Goal: Task Accomplishment & Management: Use online tool/utility

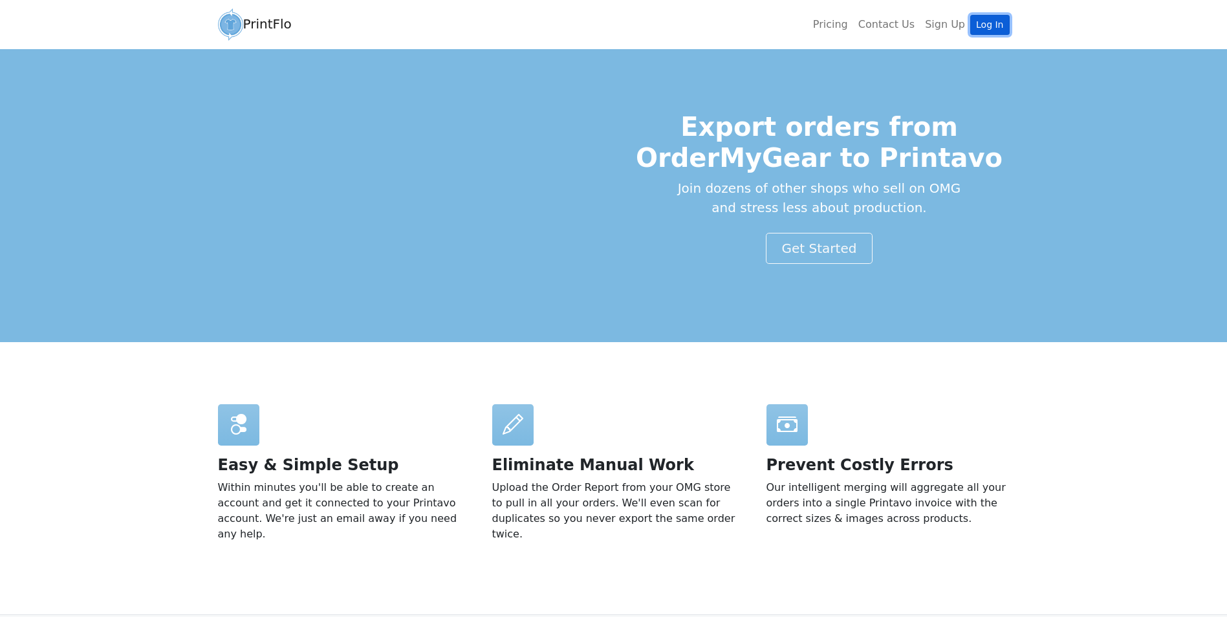
click at [986, 17] on link "Log In" at bounding box center [989, 25] width 39 height 20
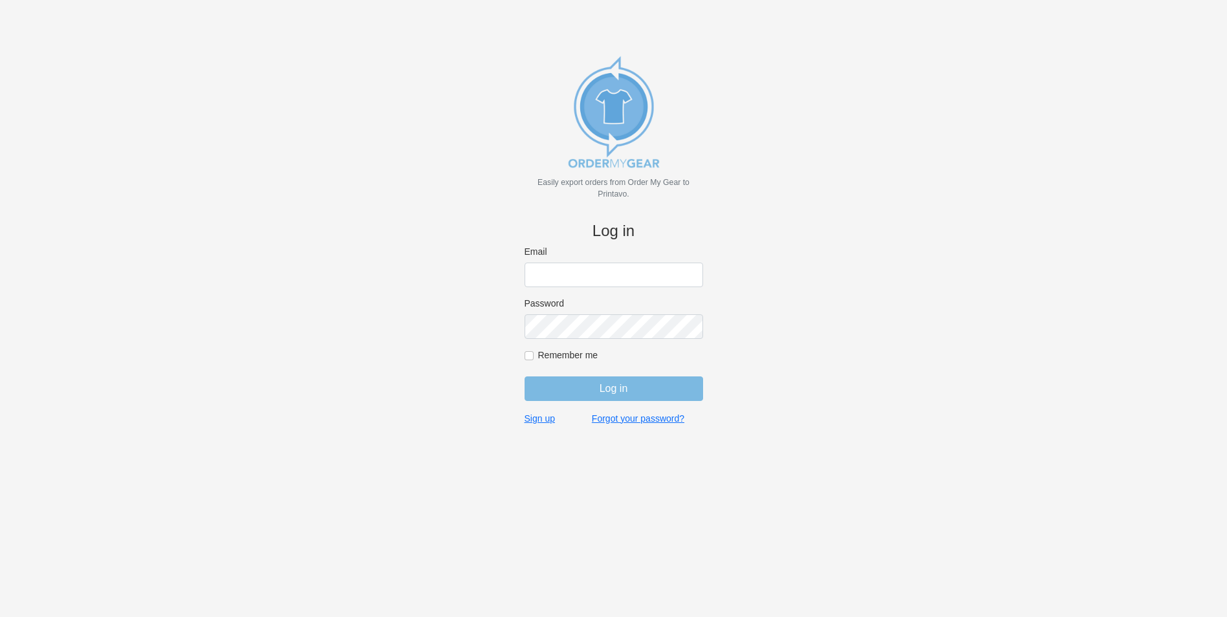
type input "bminkoff@shenkcompany.com"
drag, startPoint x: 618, startPoint y: 373, endPoint x: 619, endPoint y: 402, distance: 28.5
click at [618, 374] on form "Email bminkoff@shenkcompany.com Password Remember me Log in" at bounding box center [613, 329] width 178 height 167
click at [620, 402] on form "Email bminkoff@shenkcompany.com Password Remember me Log in" at bounding box center [613, 329] width 178 height 167
click at [642, 385] on input "Log in" at bounding box center [613, 388] width 178 height 25
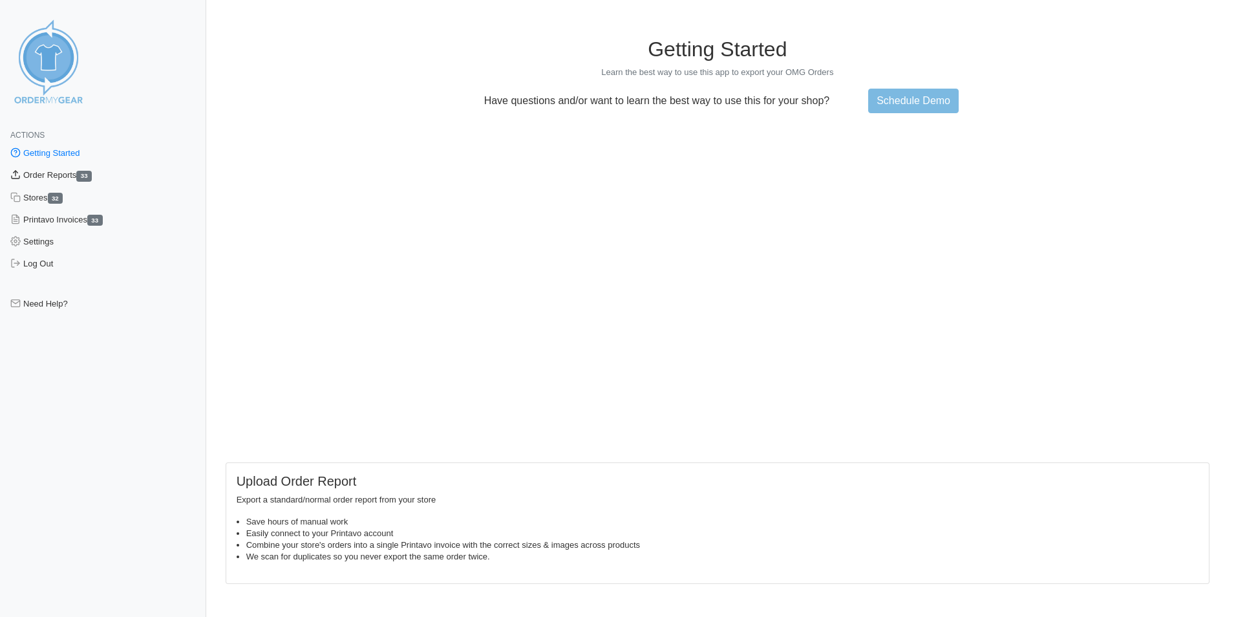
click at [56, 176] on link "Order Reports 33" at bounding box center [103, 175] width 206 height 22
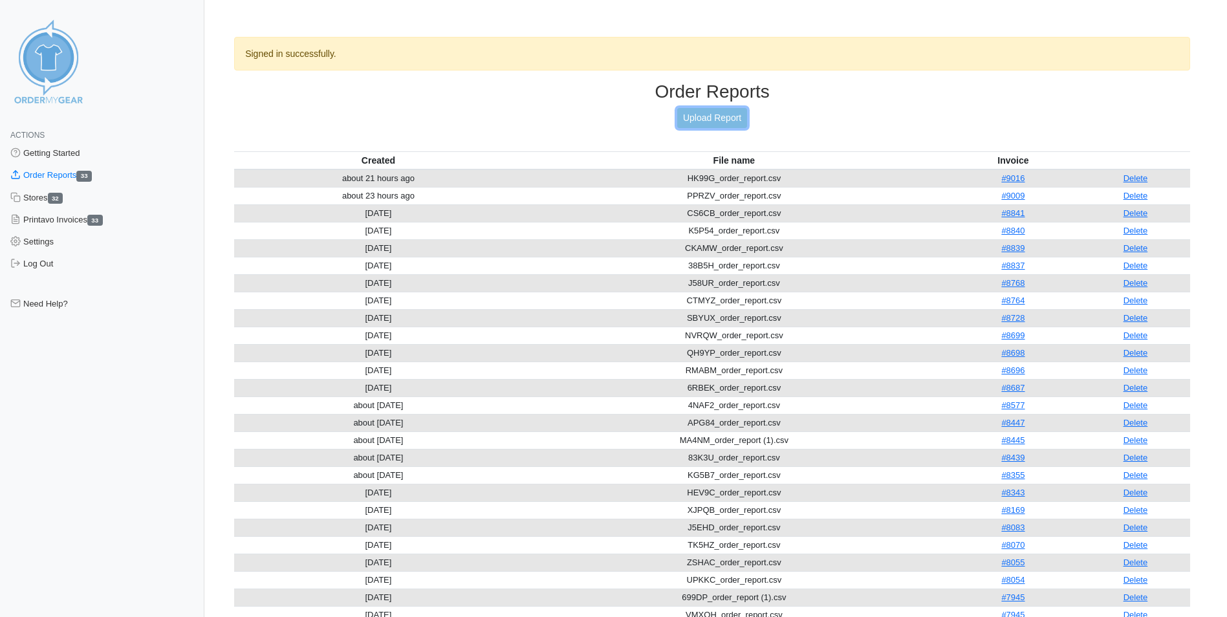
click at [695, 115] on link "Upload Report" at bounding box center [712, 118] width 70 height 20
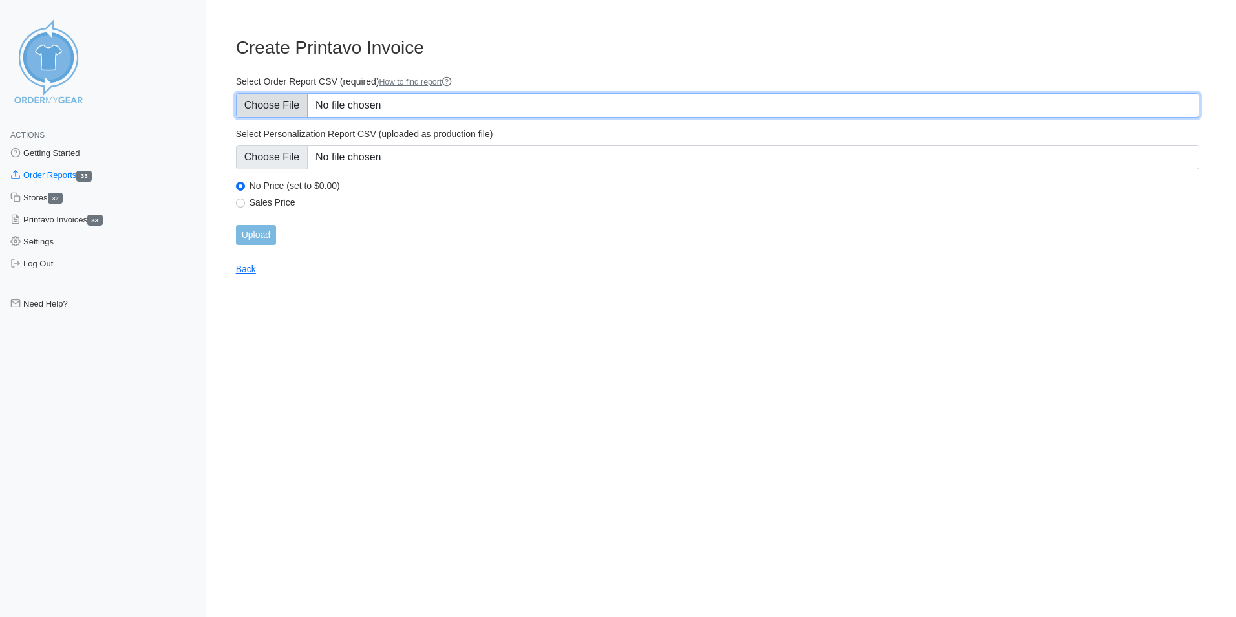
click at [380, 105] on input "Select Order Report CSV (required) How to find report" at bounding box center [718, 105] width 964 height 25
type input "C:\fakepath\S99BV_order_report.csv"
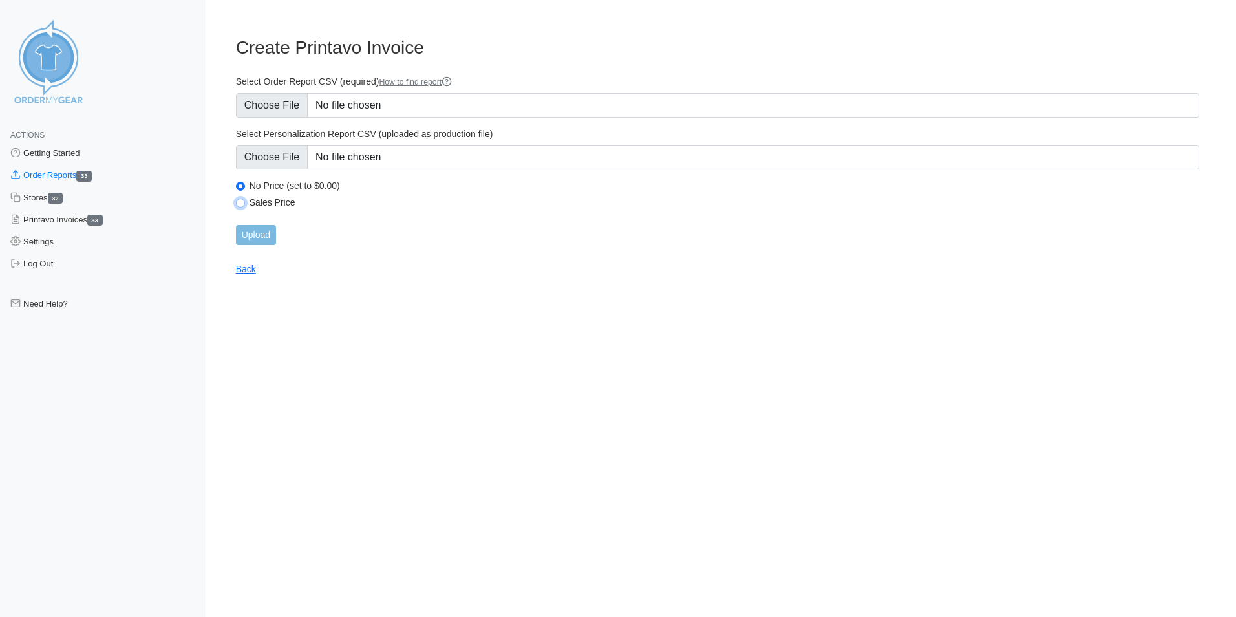
click at [240, 203] on input "Sales Price" at bounding box center [240, 203] width 9 height 9
radio input "true"
click at [261, 236] on input "Upload" at bounding box center [256, 235] width 40 height 20
